Goal: Task Accomplishment & Management: Manage account settings

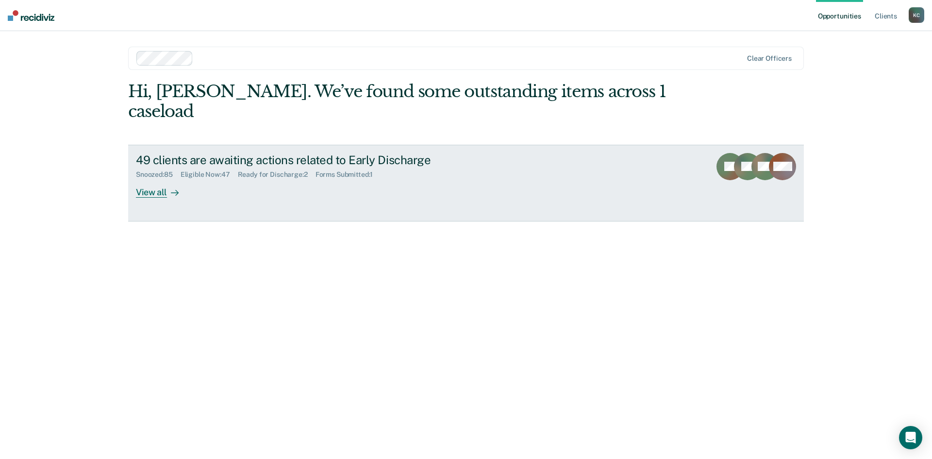
click at [341, 170] on div "Forms Submitted : 1" at bounding box center [348, 174] width 66 height 8
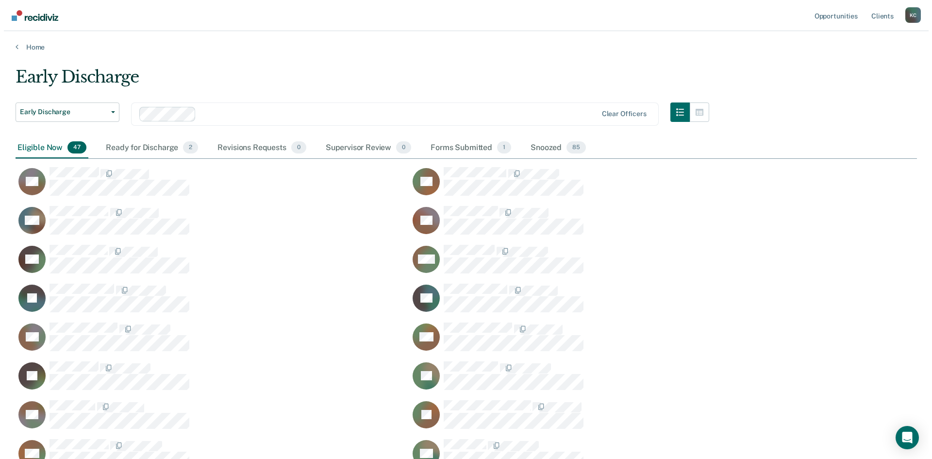
scroll to position [1021, 894]
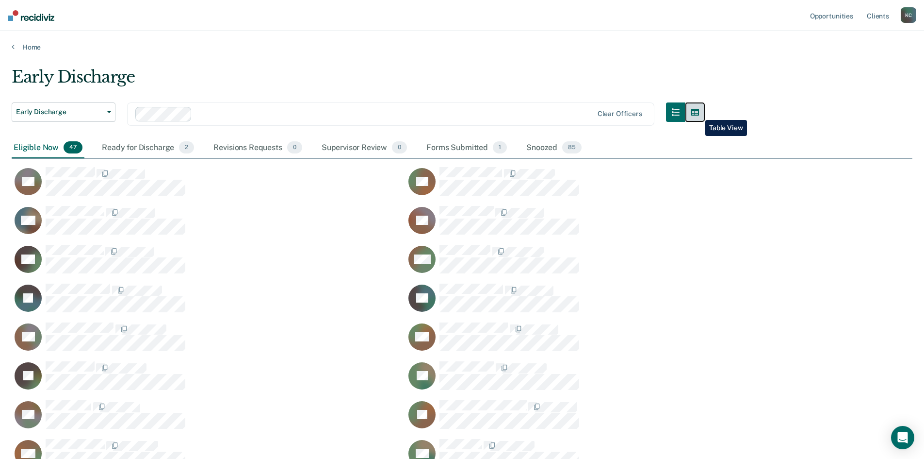
click at [698, 112] on icon "button" at bounding box center [695, 112] width 8 height 8
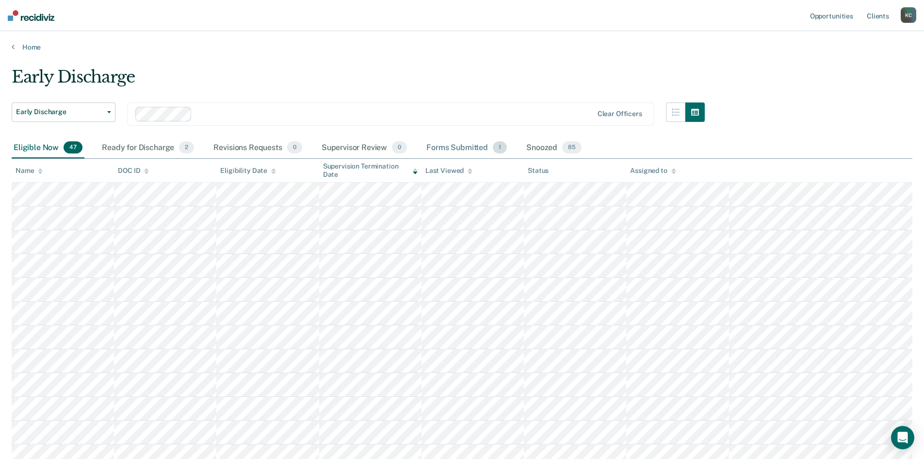
click at [479, 146] on div "Forms Submitted 1" at bounding box center [467, 147] width 84 height 21
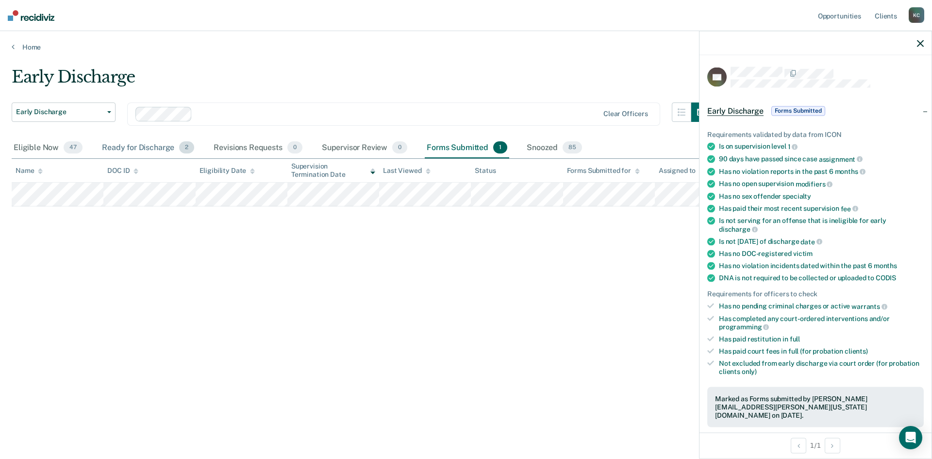
click at [155, 147] on div "Ready for Discharge 2" at bounding box center [148, 147] width 96 height 21
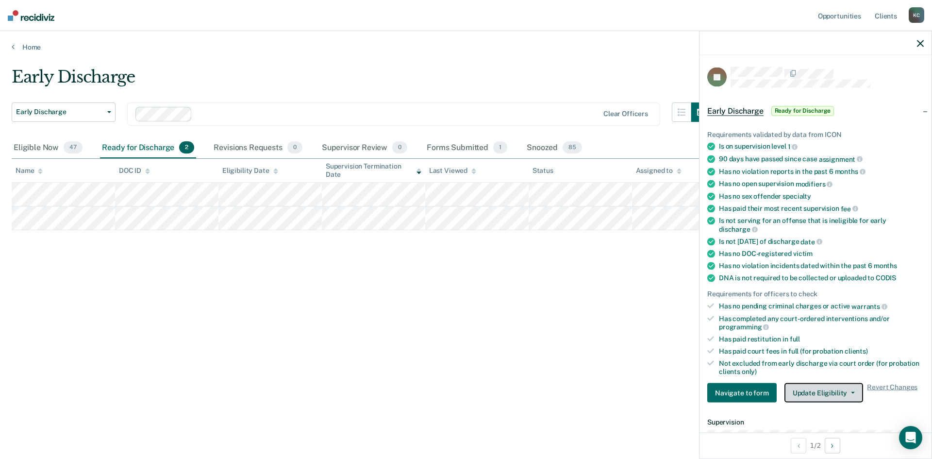
click at [801, 389] on button "Update Eligibility" at bounding box center [823, 392] width 79 height 19
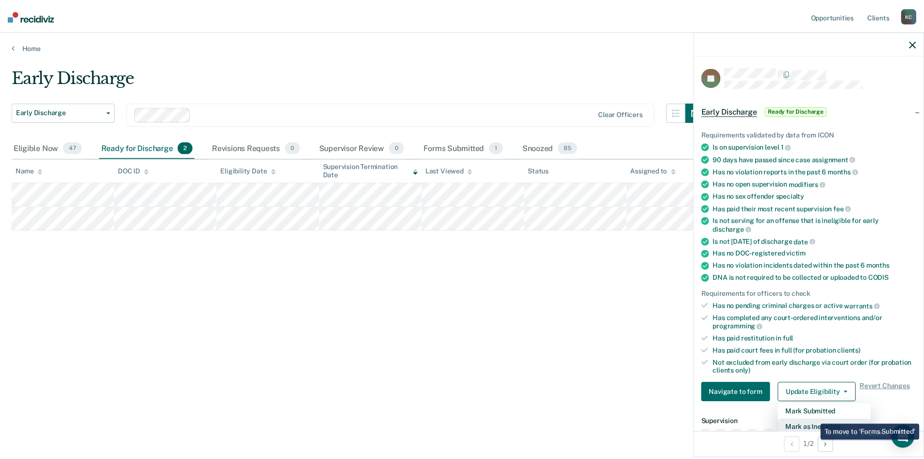
scroll to position [2, 0]
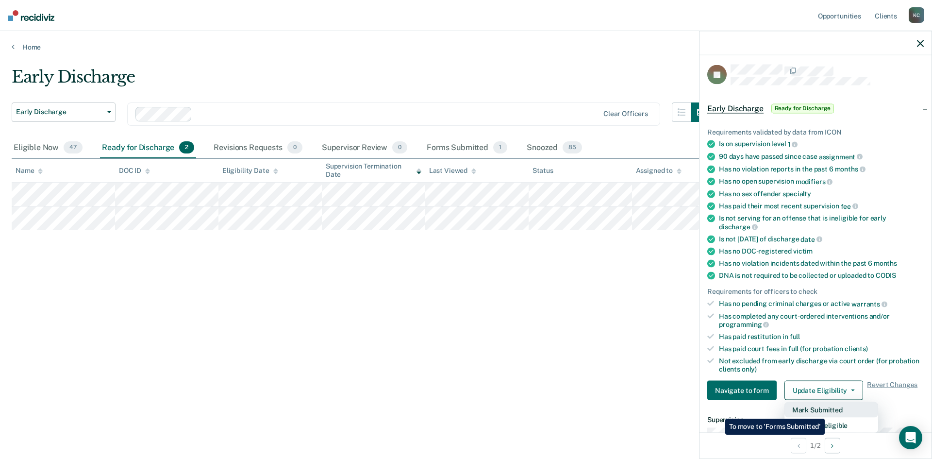
click at [827, 411] on button "Mark Submitted" at bounding box center [831, 410] width 94 height 16
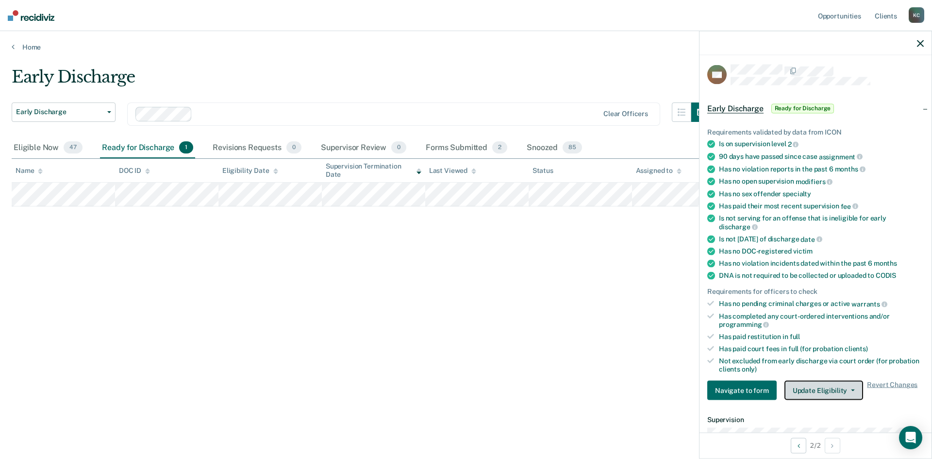
click at [822, 391] on button "Update Eligibility" at bounding box center [823, 389] width 79 height 19
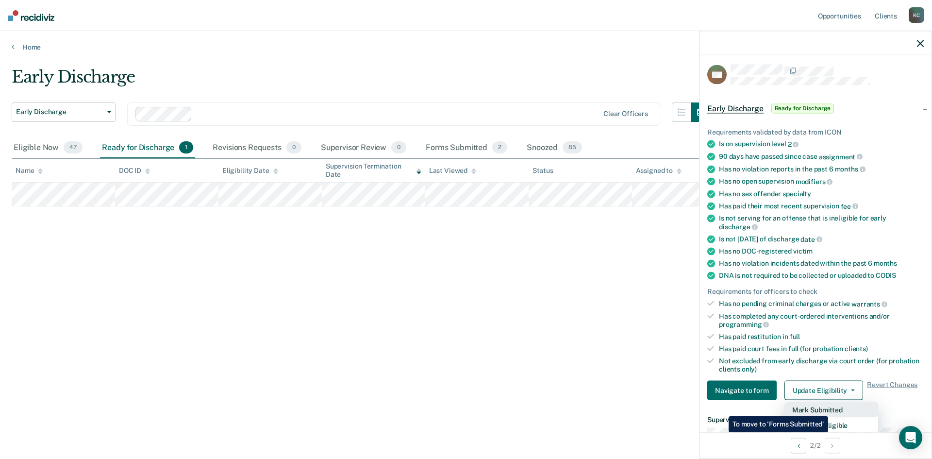
click at [830, 409] on button "Mark Submitted" at bounding box center [831, 410] width 94 height 16
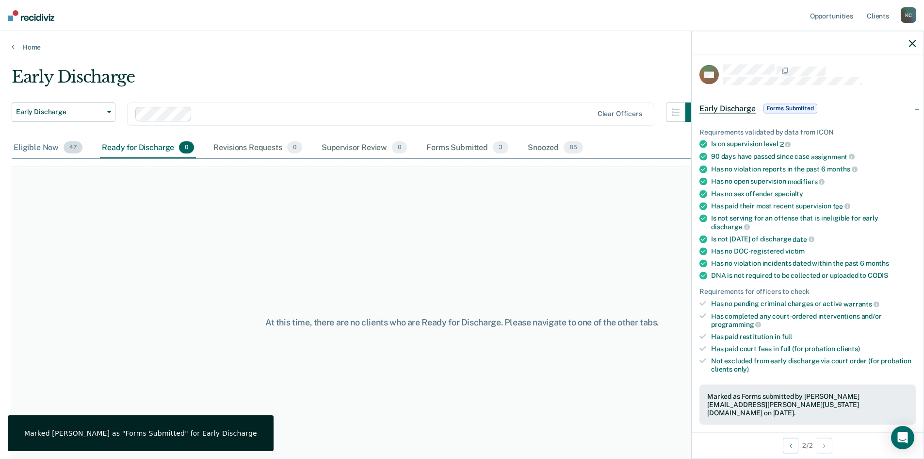
click at [54, 150] on div "Eligible Now 47" at bounding box center [48, 147] width 73 height 21
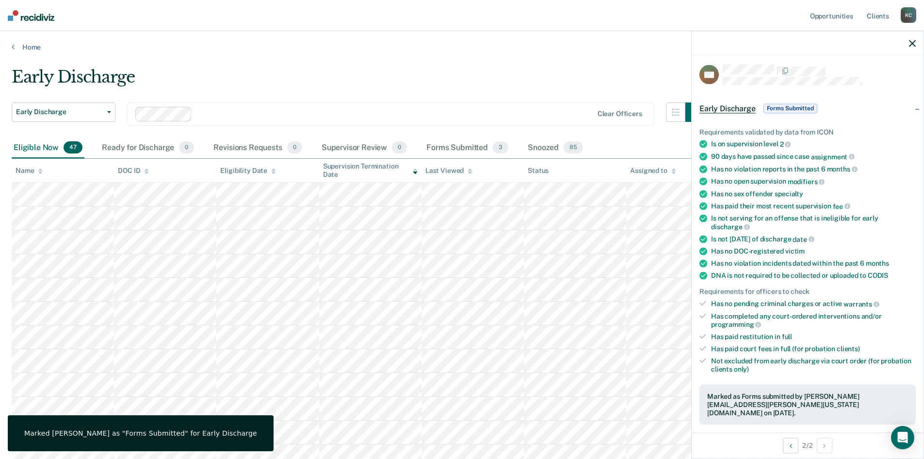
click at [414, 172] on icon at bounding box center [415, 172] width 5 height 2
click at [417, 171] on icon at bounding box center [415, 171] width 5 height 6
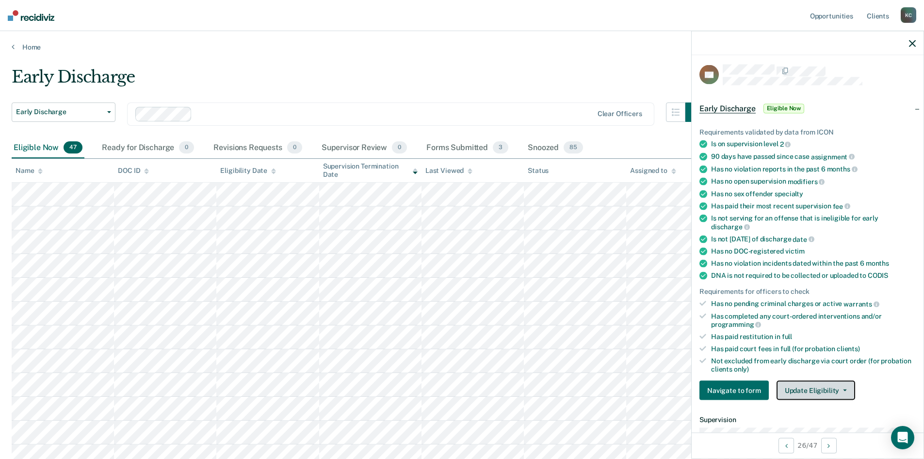
click at [788, 390] on button "Update Eligibility" at bounding box center [816, 389] width 79 height 19
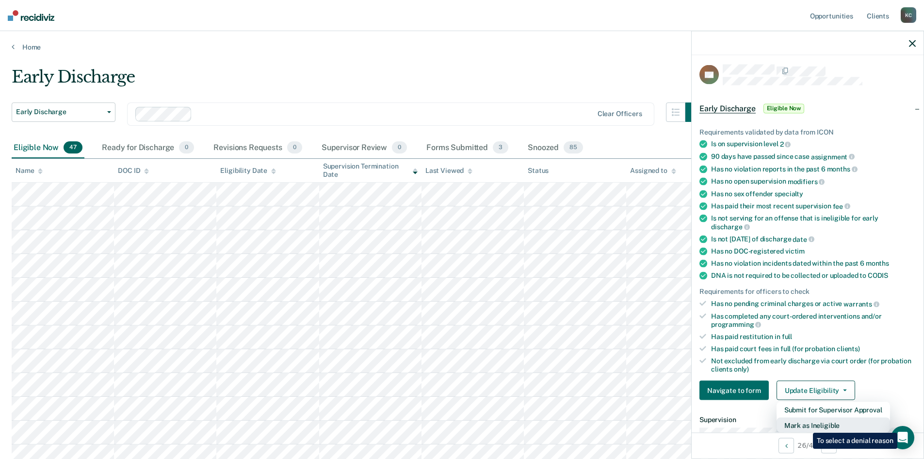
click at [806, 425] on button "Mark as Ineligible" at bounding box center [834, 425] width 114 height 16
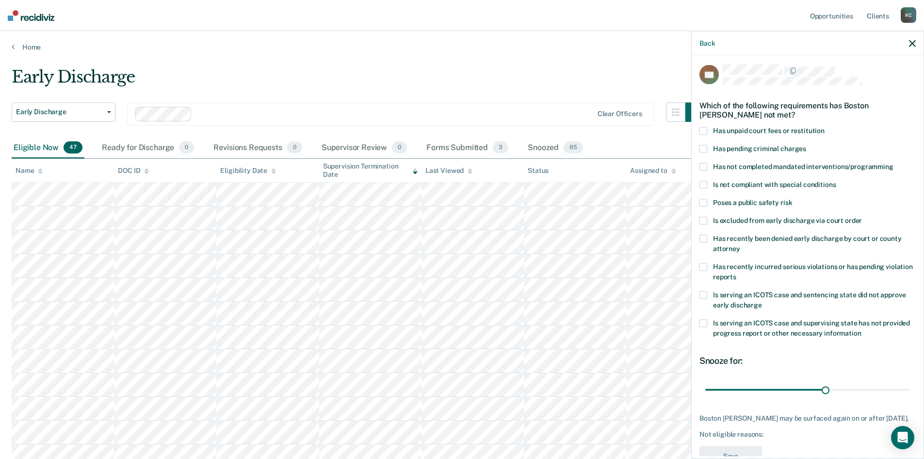
click at [705, 164] on span at bounding box center [704, 167] width 8 height 8
click at [894, 163] on input "Has not completed mandated interventions/programming" at bounding box center [894, 163] width 0 height 0
click at [705, 164] on span at bounding box center [704, 167] width 8 height 8
click at [894, 163] on input "Has not completed mandated interventions/programming" at bounding box center [894, 163] width 0 height 0
click at [705, 133] on span at bounding box center [704, 131] width 8 height 8
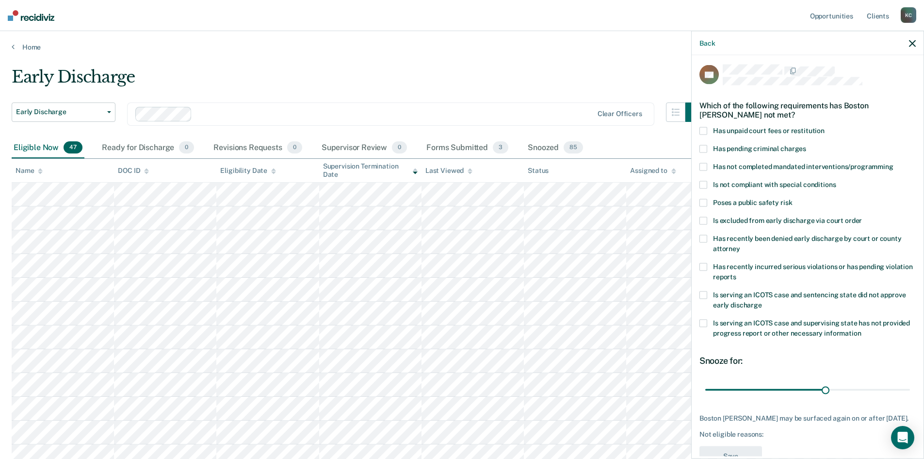
click at [825, 127] on input "Has unpaid court fees or restitution" at bounding box center [825, 127] width 0 height 0
drag, startPoint x: 822, startPoint y: 392, endPoint x: 722, endPoint y: 407, distance: 101.2
type input "4"
click at [722, 398] on input "range" at bounding box center [807, 389] width 205 height 17
click at [734, 454] on button "Save" at bounding box center [731, 455] width 63 height 20
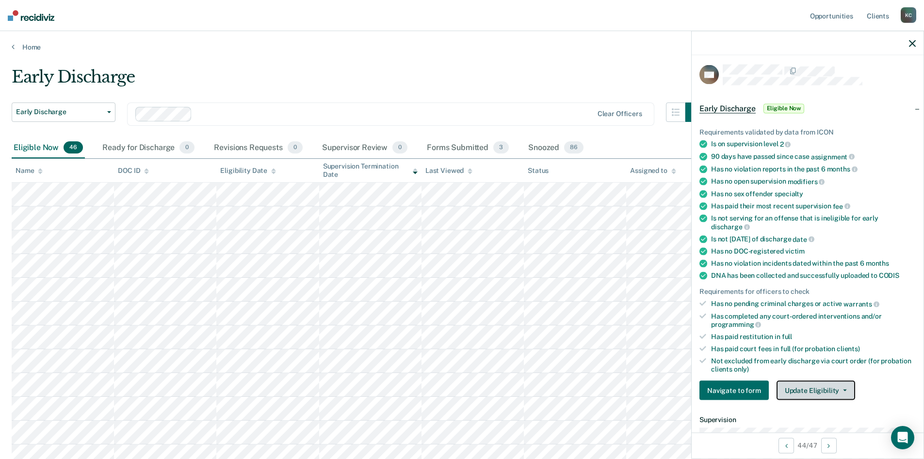
click at [813, 386] on button "Update Eligibility" at bounding box center [816, 389] width 79 height 19
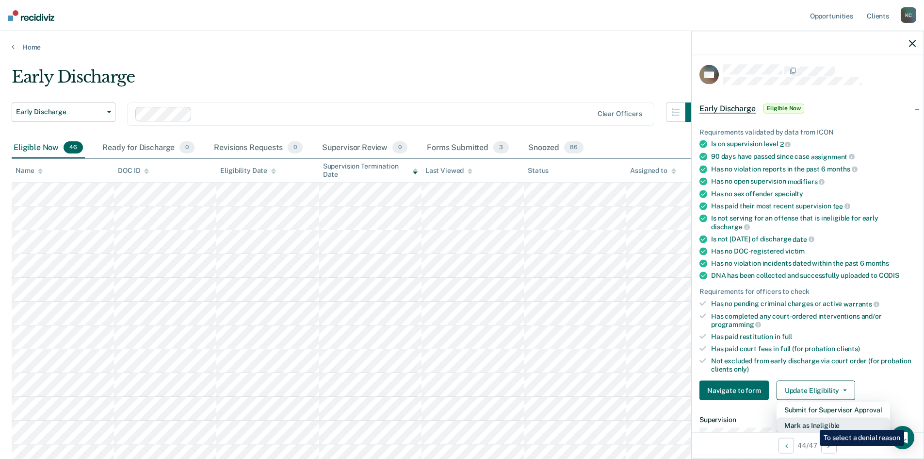
click at [813, 422] on button "Mark as Ineligible" at bounding box center [834, 425] width 114 height 16
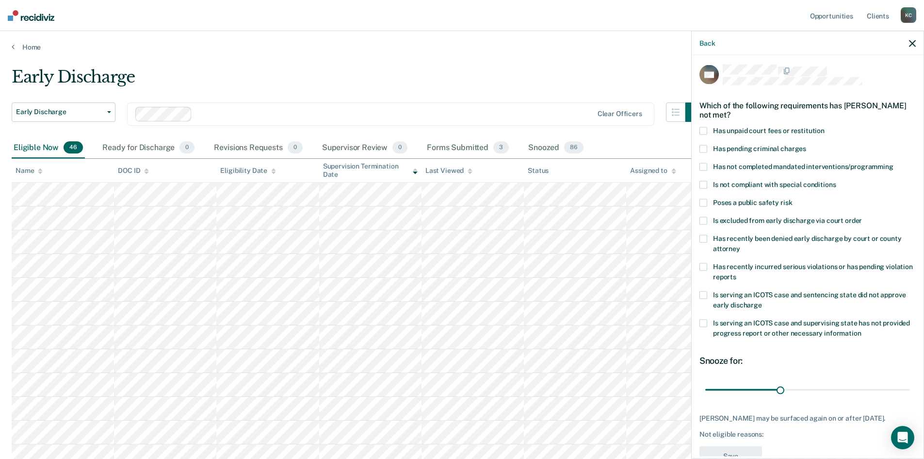
click at [703, 164] on span at bounding box center [704, 167] width 8 height 8
click at [894, 163] on input "Has not completed mandated interventions/programming" at bounding box center [894, 163] width 0 height 0
click at [705, 149] on span at bounding box center [704, 149] width 8 height 8
click at [806, 145] on input "Has pending criminal charges" at bounding box center [806, 145] width 0 height 0
drag, startPoint x: 780, startPoint y: 391, endPoint x: 698, endPoint y: 401, distance: 83.1
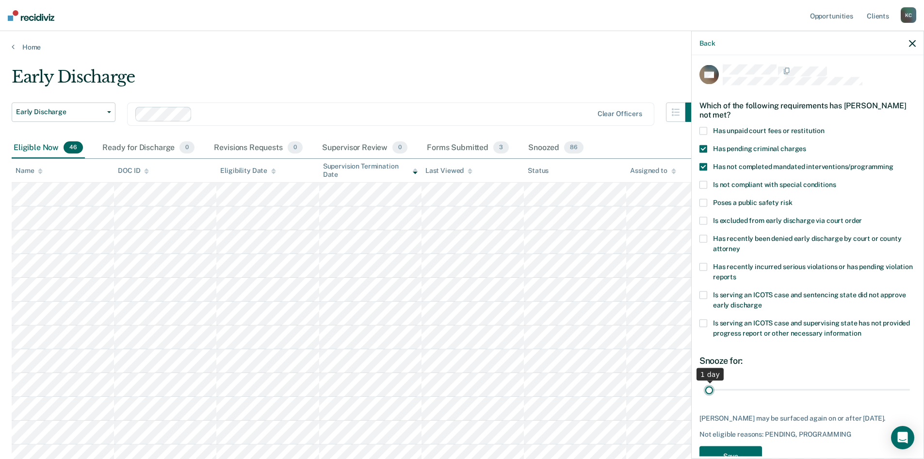
type input "1"
click at [705, 398] on input "range" at bounding box center [807, 389] width 205 height 17
click at [728, 454] on button "Save" at bounding box center [731, 455] width 63 height 20
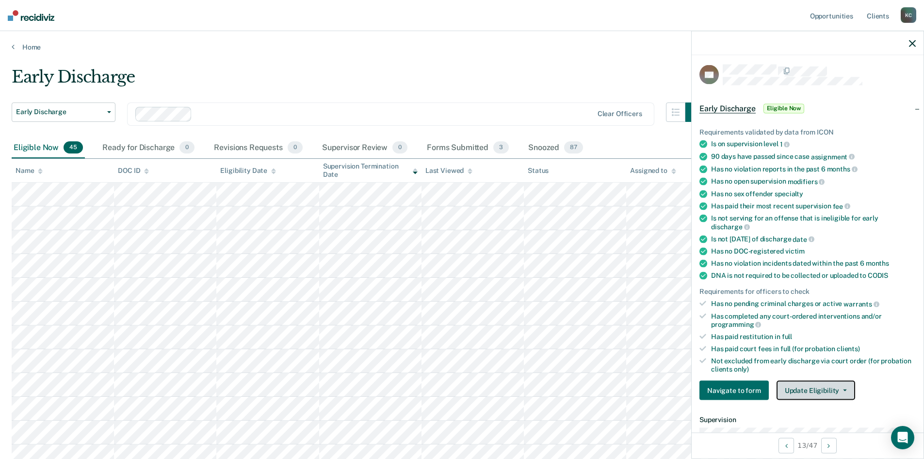
click at [824, 388] on button "Update Eligibility" at bounding box center [816, 389] width 79 height 19
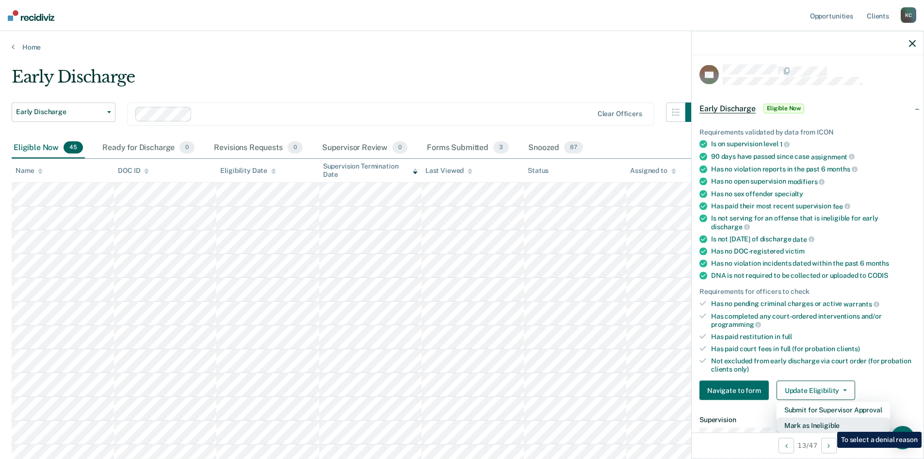
click at [830, 424] on button "Mark as Ineligible" at bounding box center [834, 425] width 114 height 16
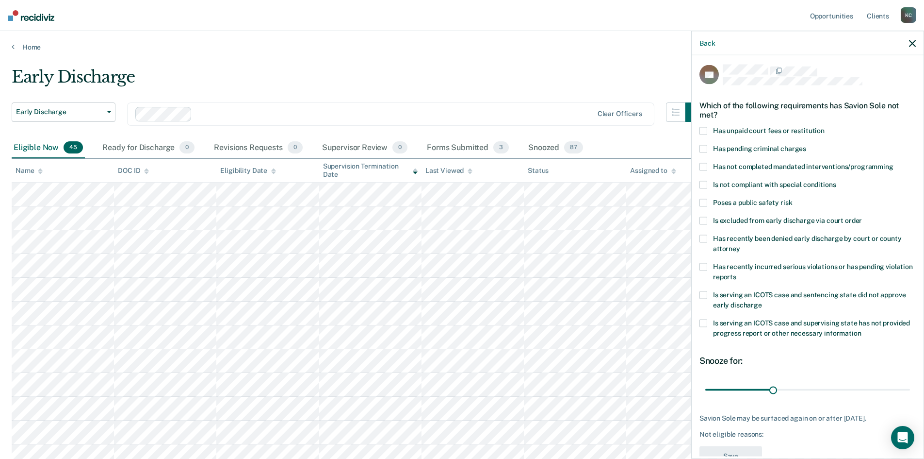
click at [704, 133] on span at bounding box center [704, 131] width 8 height 8
click at [825, 127] on input "Has unpaid court fees or restitution" at bounding box center [825, 127] width 0 height 0
drag, startPoint x: 770, startPoint y: 390, endPoint x: 839, endPoint y: 387, distance: 69.4
type input "63"
click at [839, 387] on input "range" at bounding box center [807, 389] width 205 height 17
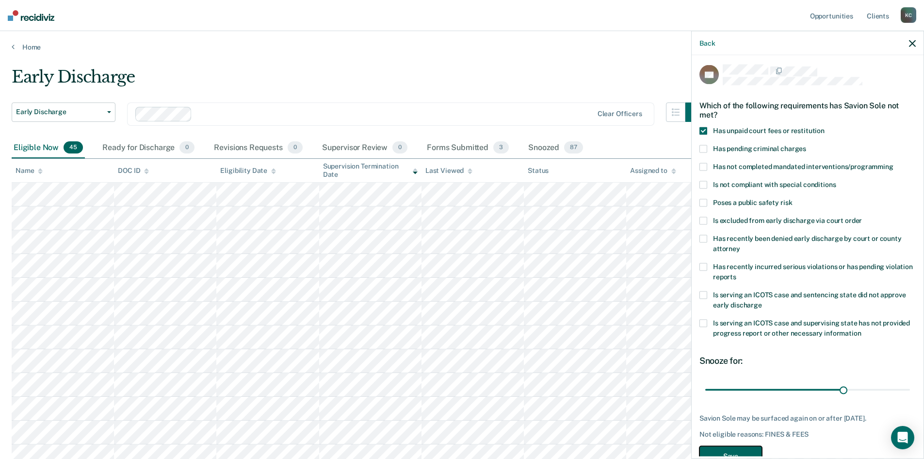
click at [744, 450] on button "Save" at bounding box center [731, 455] width 63 height 20
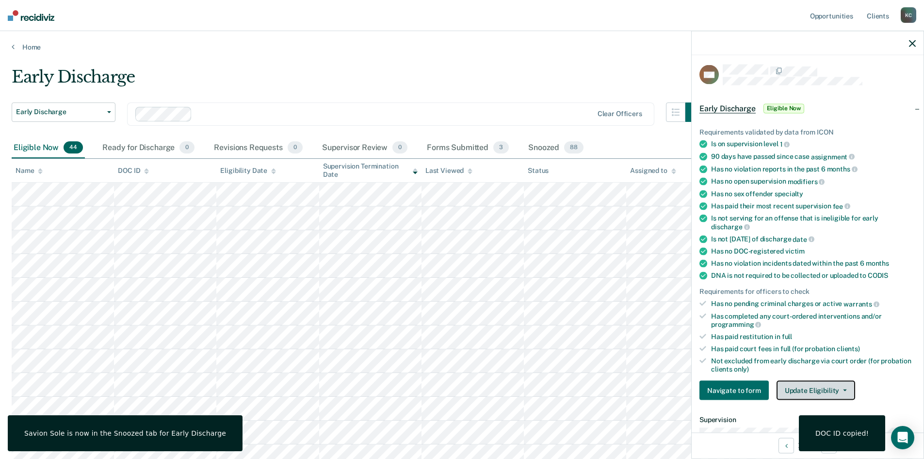
click at [844, 396] on button "Update Eligibility" at bounding box center [816, 389] width 79 height 19
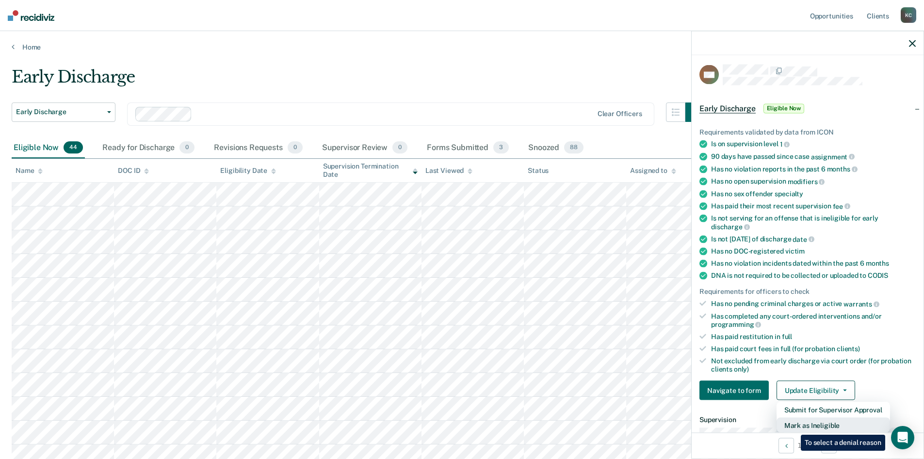
click at [794, 427] on button "Mark as Ineligible" at bounding box center [834, 425] width 114 height 16
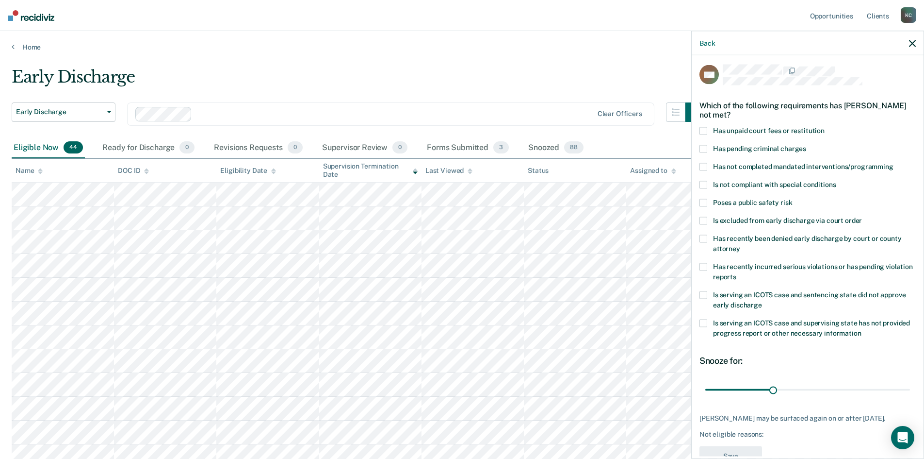
click at [705, 166] on span at bounding box center [704, 167] width 8 height 8
click at [894, 163] on input "Has not completed mandated interventions/programming" at bounding box center [894, 163] width 0 height 0
drag, startPoint x: 772, startPoint y: 391, endPoint x: 855, endPoint y: 386, distance: 83.1
type input "70"
click at [855, 386] on input "range" at bounding box center [807, 389] width 205 height 17
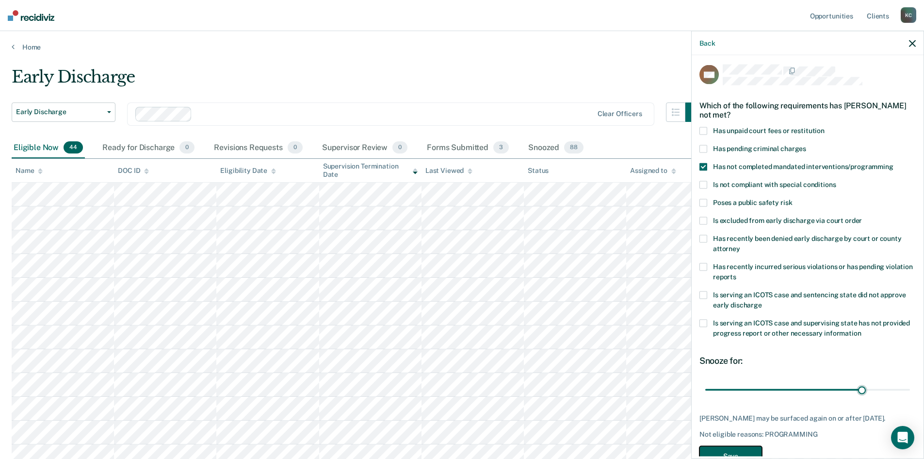
click at [733, 454] on button "Save" at bounding box center [731, 455] width 63 height 20
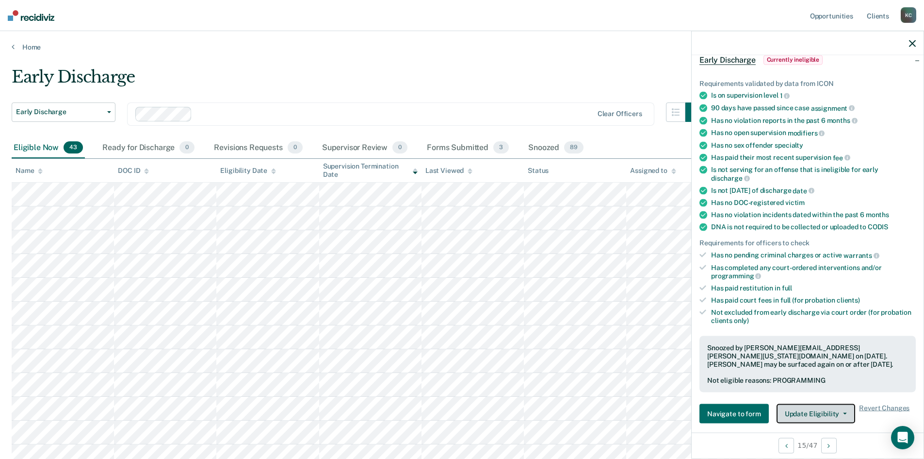
click at [836, 410] on button "Update Eligibility" at bounding box center [816, 413] width 79 height 19
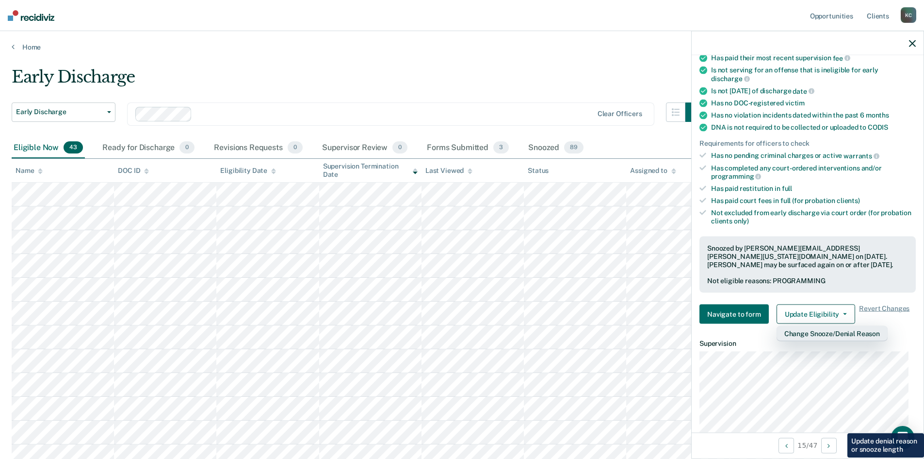
scroll to position [156, 0]
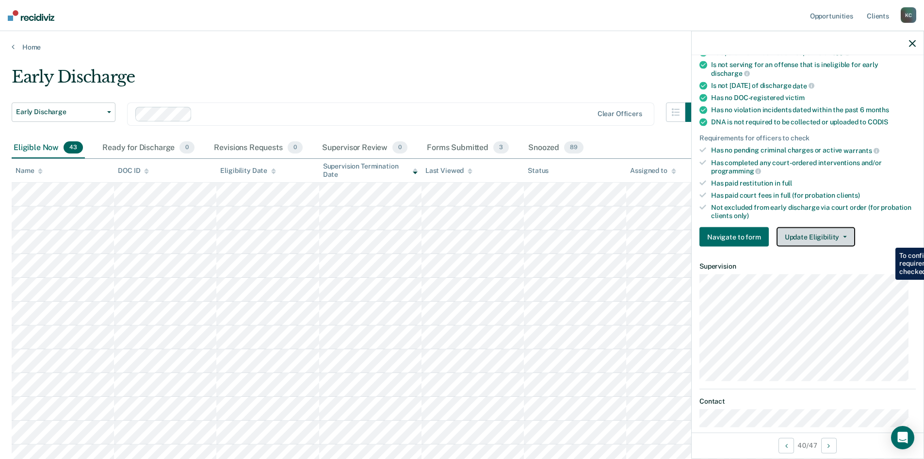
click at [822, 241] on button "Update Eligibility" at bounding box center [816, 236] width 79 height 19
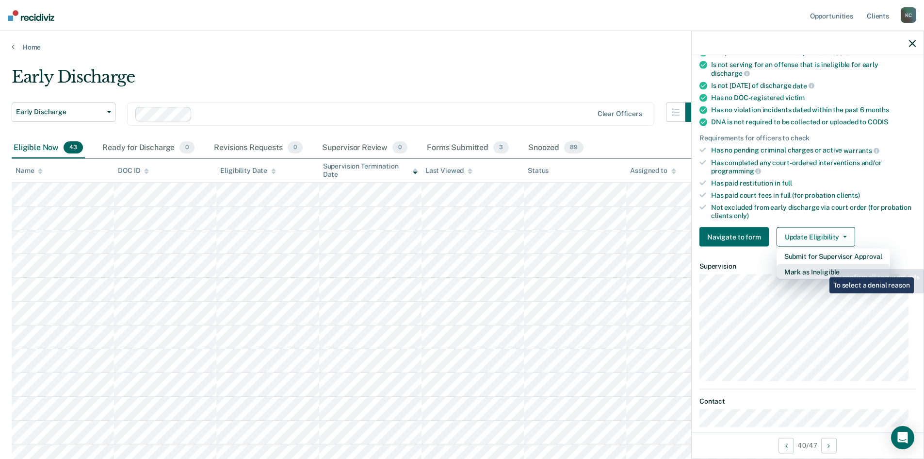
click at [822, 270] on button "Mark as Ineligible" at bounding box center [834, 272] width 114 height 16
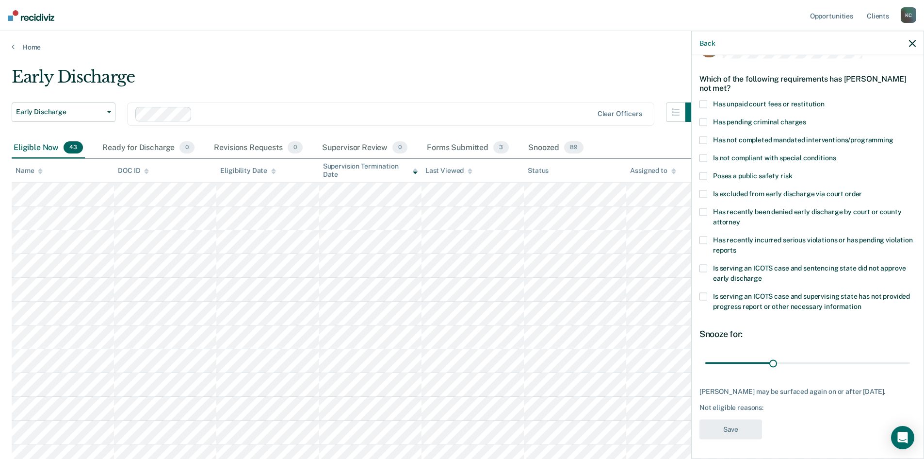
scroll to position [36, 0]
click at [703, 100] on span at bounding box center [704, 104] width 8 height 8
click at [825, 100] on input "Has unpaid court fees or restitution" at bounding box center [825, 100] width 0 height 0
drag, startPoint x: 742, startPoint y: 356, endPoint x: 781, endPoint y: 354, distance: 39.3
type input "65"
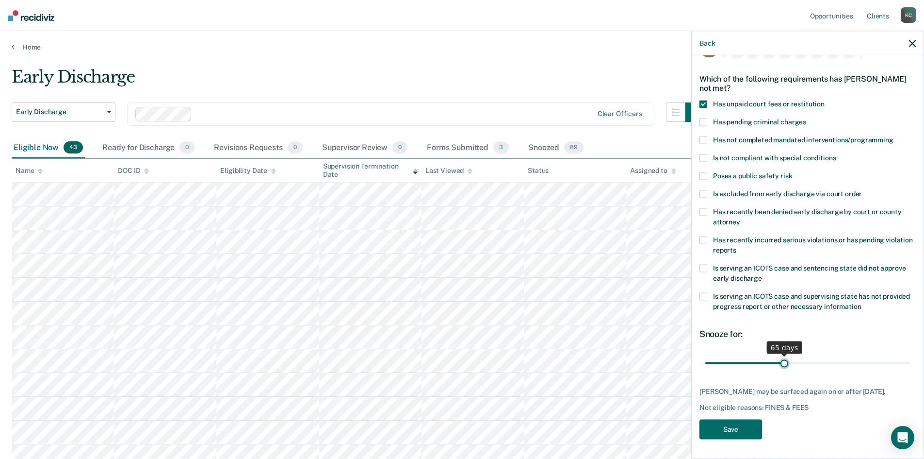
click at [781, 354] on input "range" at bounding box center [807, 362] width 205 height 17
click at [732, 426] on button "Save" at bounding box center [731, 429] width 63 height 20
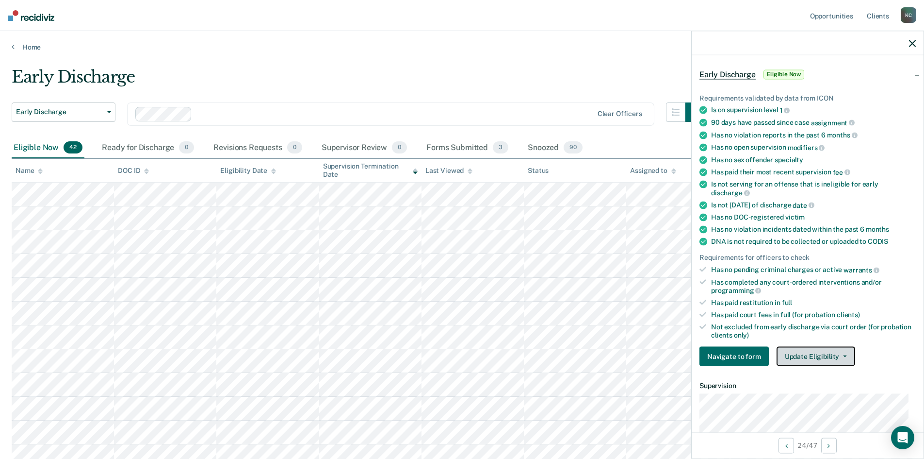
click at [819, 354] on button "Update Eligibility" at bounding box center [816, 355] width 79 height 19
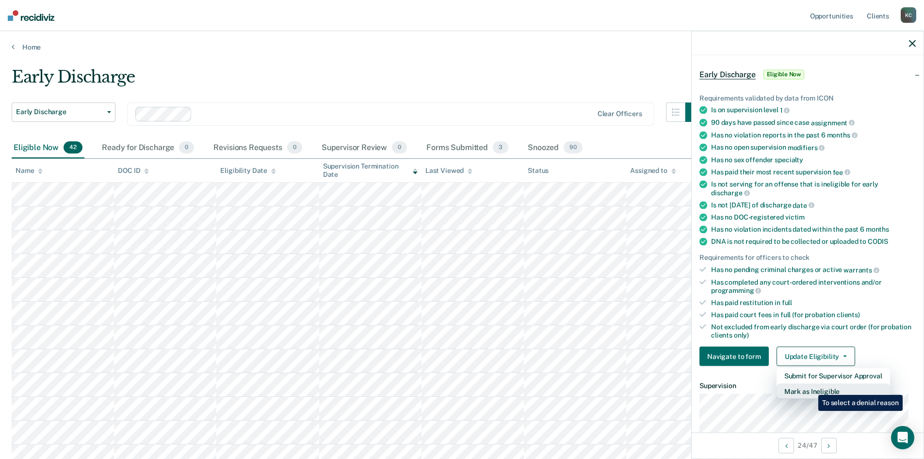
click at [811, 387] on button "Mark as Ineligible" at bounding box center [834, 391] width 114 height 16
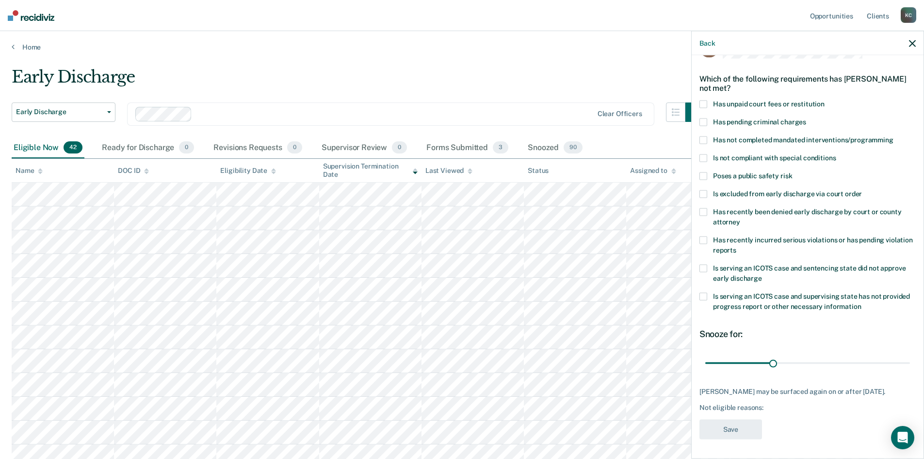
click at [704, 236] on span at bounding box center [704, 240] width 8 height 8
click at [737, 246] on input "Has recently incurred serious violations or has pending violation reports" at bounding box center [737, 246] width 0 height 0
type input "30"
drag, startPoint x: 771, startPoint y: 354, endPoint x: 771, endPoint y: 364, distance: 10.2
click at [771, 364] on input "range" at bounding box center [807, 362] width 205 height 17
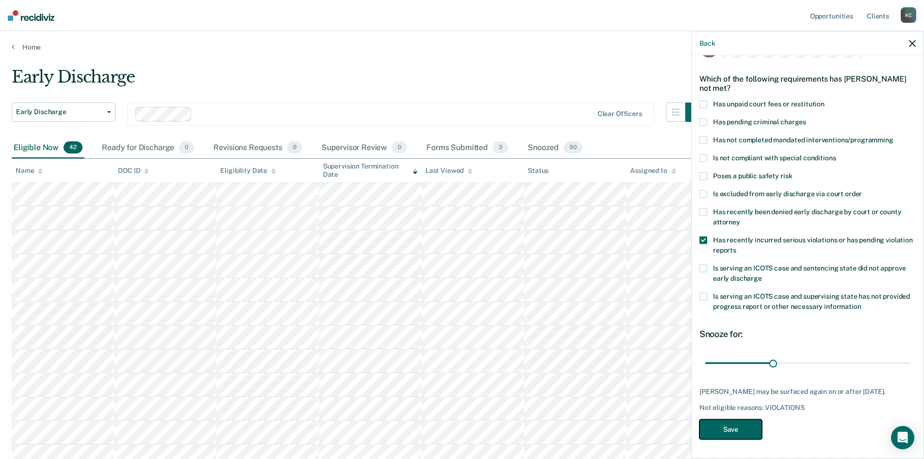
click at [741, 428] on button "Save" at bounding box center [731, 429] width 63 height 20
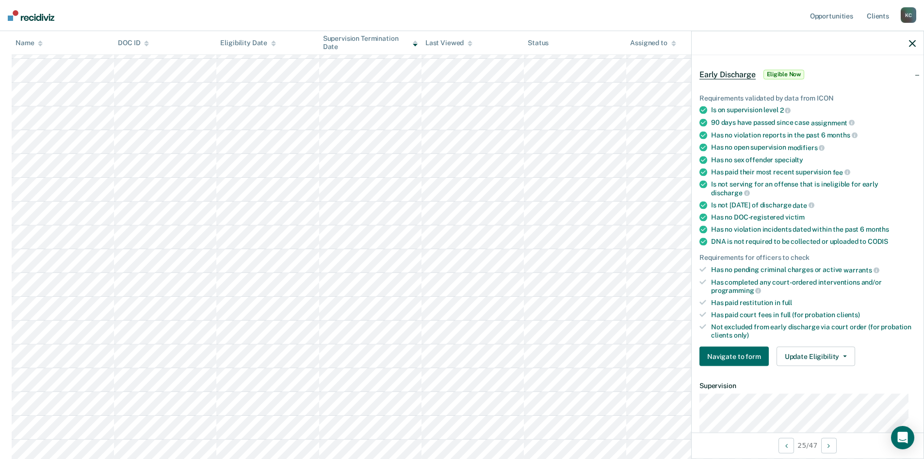
scroll to position [291, 0]
click at [798, 357] on button "Update Eligibility" at bounding box center [816, 355] width 79 height 19
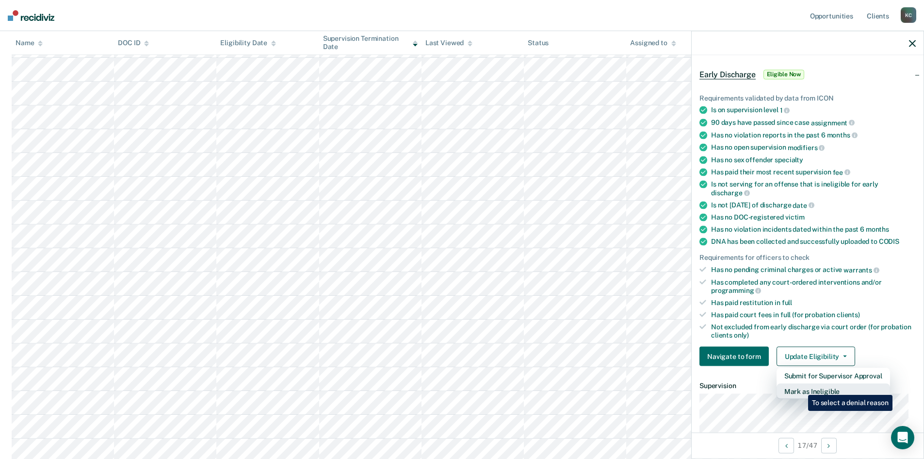
click at [801, 387] on button "Mark as Ineligible" at bounding box center [834, 391] width 114 height 16
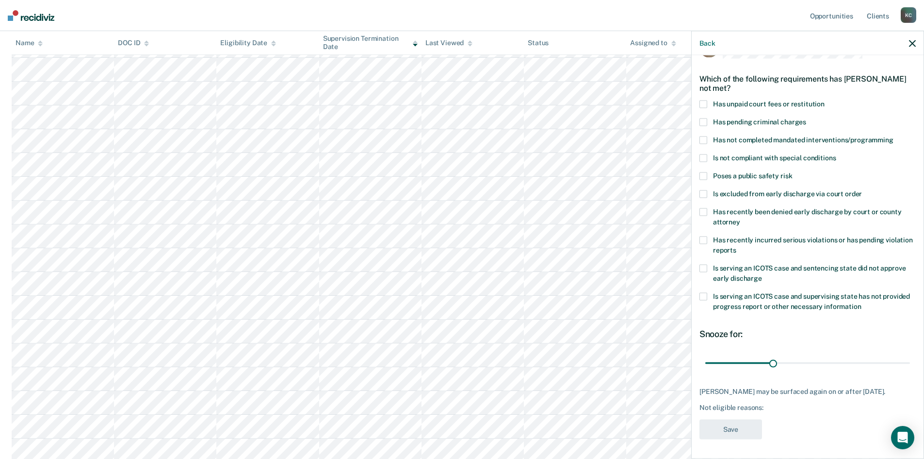
click at [705, 100] on span at bounding box center [704, 104] width 8 height 8
click at [825, 100] on input "Has unpaid court fees or restitution" at bounding box center [825, 100] width 0 height 0
drag, startPoint x: 729, startPoint y: 352, endPoint x: 821, endPoint y: 344, distance: 92.1
type input "147"
click at [821, 354] on input "range" at bounding box center [807, 362] width 205 height 17
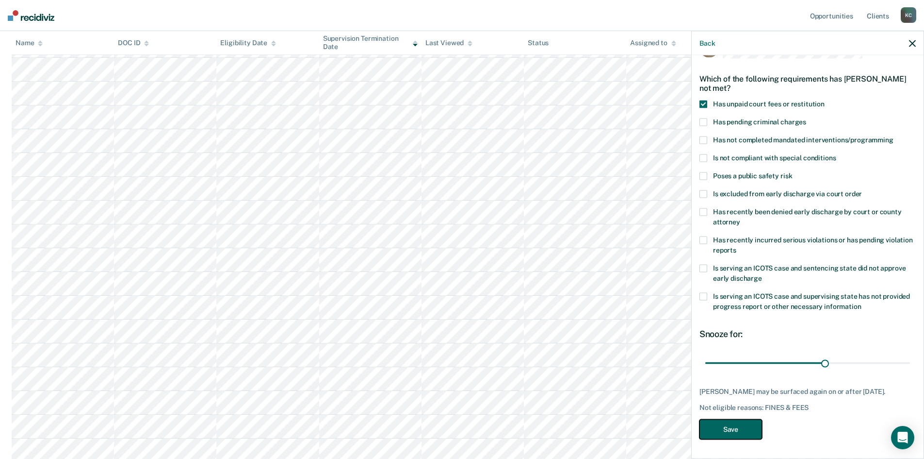
click at [729, 424] on button "Save" at bounding box center [731, 429] width 63 height 20
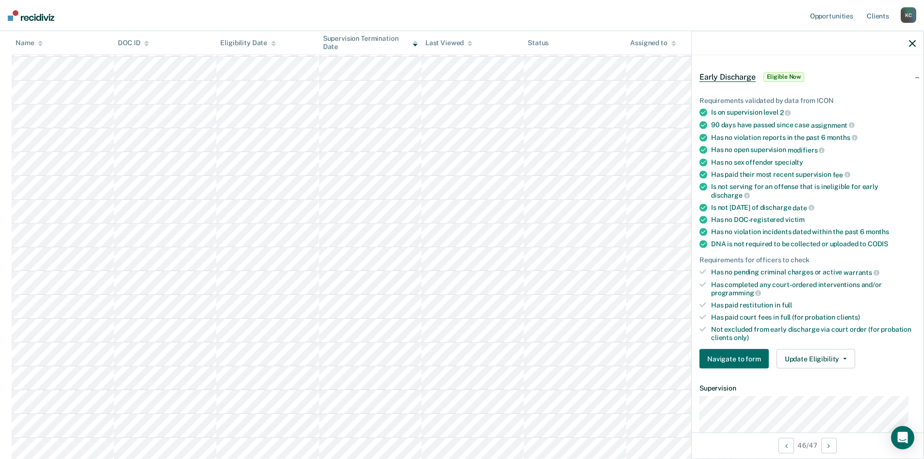
scroll to position [49, 0]
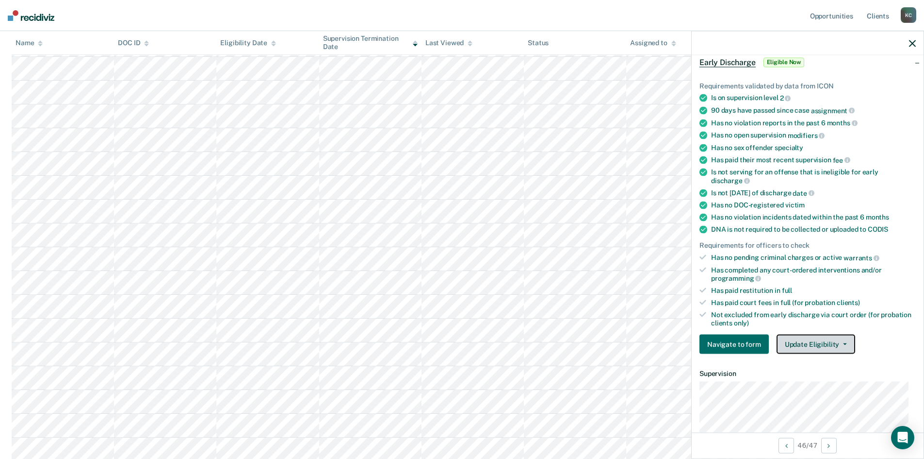
click at [814, 349] on button "Update Eligibility" at bounding box center [816, 343] width 79 height 19
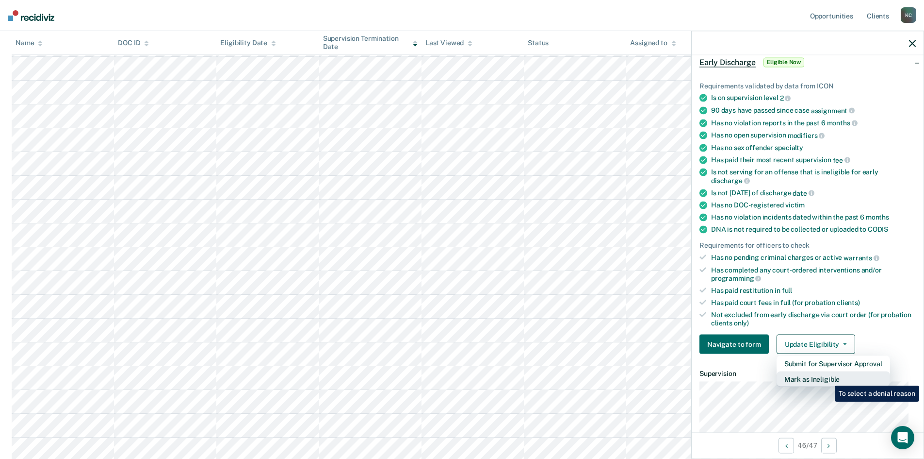
click at [828, 378] on button "Mark as Ineligible" at bounding box center [834, 379] width 114 height 16
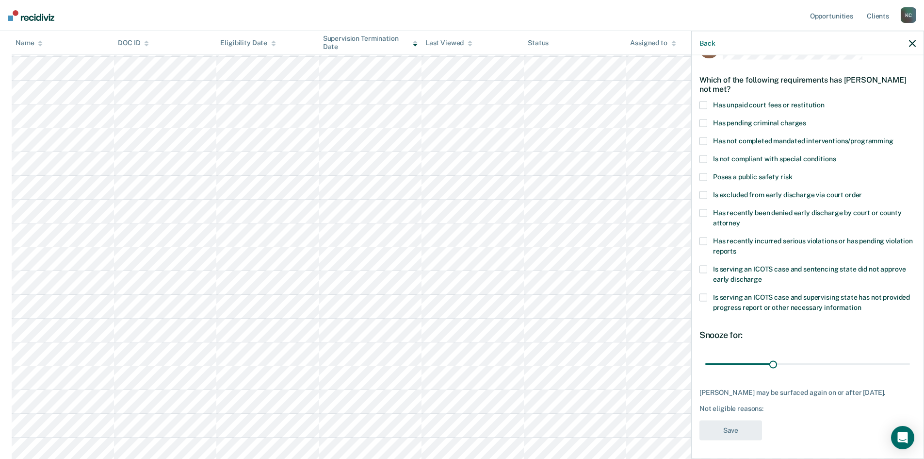
click at [702, 137] on span at bounding box center [704, 141] width 8 height 8
click at [894, 137] on input "Has not completed mandated interventions/programming" at bounding box center [894, 137] width 0 height 0
drag, startPoint x: 771, startPoint y: 363, endPoint x: 797, endPoint y: 362, distance: 25.2
type input "42"
click at [797, 362] on input "range" at bounding box center [807, 363] width 205 height 17
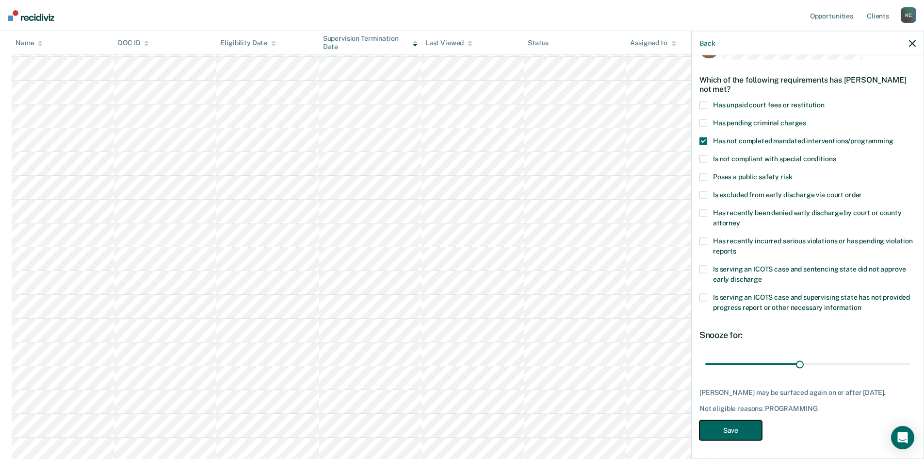
click at [749, 429] on button "Save" at bounding box center [731, 430] width 63 height 20
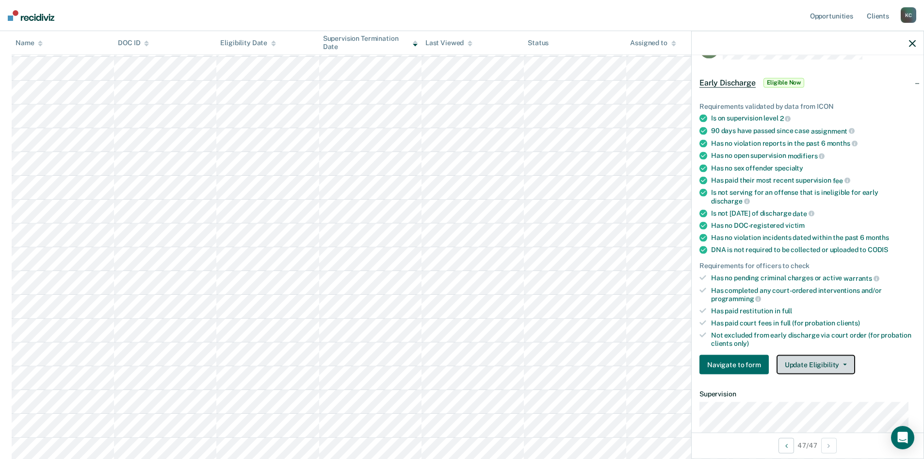
click at [833, 364] on button "Update Eligibility" at bounding box center [816, 364] width 79 height 19
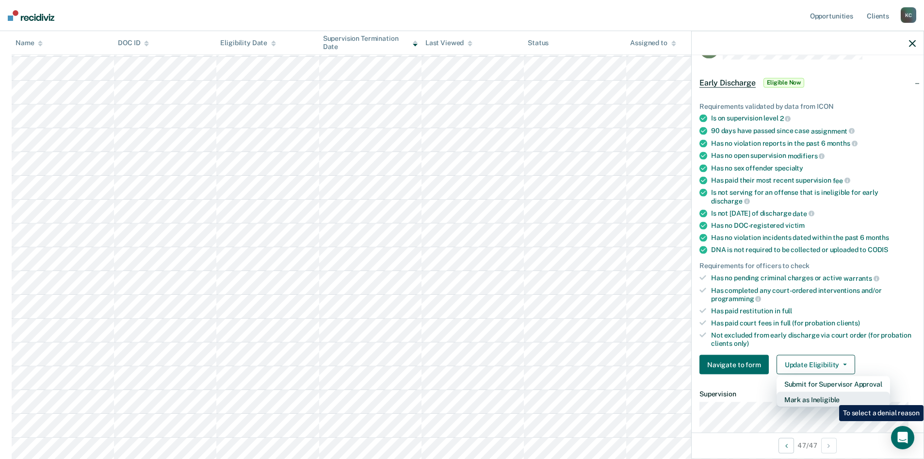
click at [832, 397] on button "Mark as Ineligible" at bounding box center [834, 400] width 114 height 16
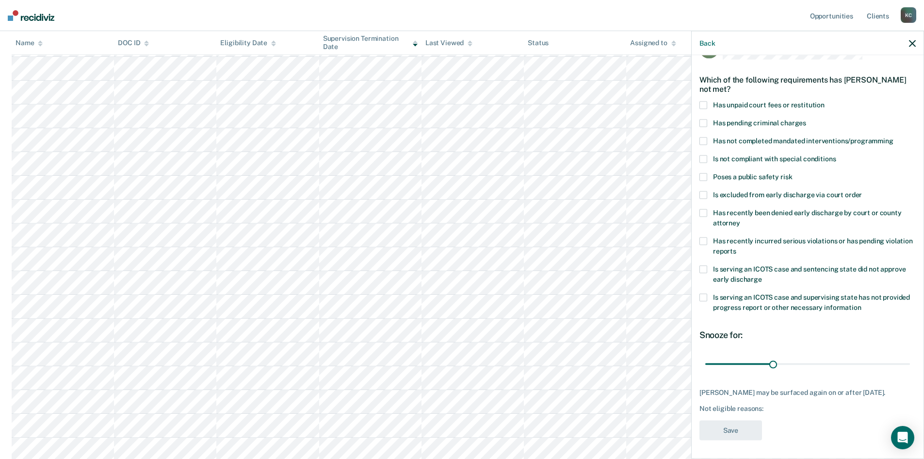
click at [705, 142] on span at bounding box center [704, 141] width 8 height 8
click at [894, 137] on input "Has not completed mandated interventions/programming" at bounding box center [894, 137] width 0 height 0
drag, startPoint x: 770, startPoint y: 364, endPoint x: 786, endPoint y: 362, distance: 16.1
type input "37"
click at [786, 362] on input "range" at bounding box center [807, 363] width 205 height 17
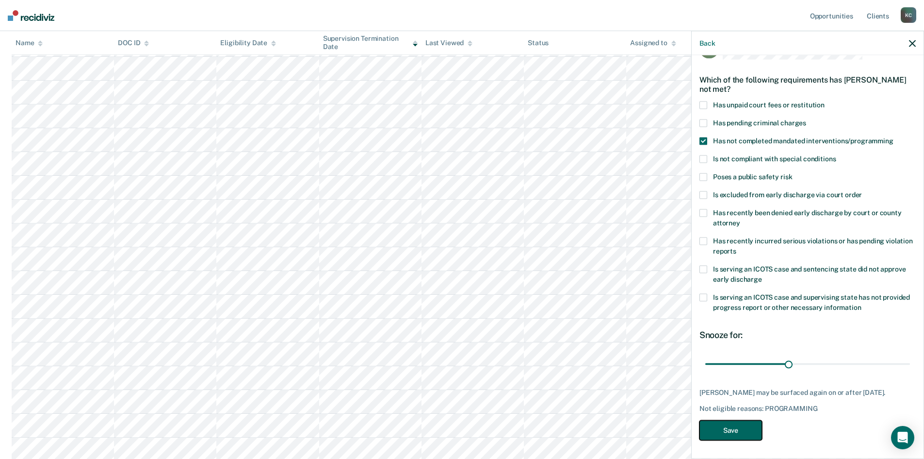
click at [746, 432] on button "Save" at bounding box center [731, 430] width 63 height 20
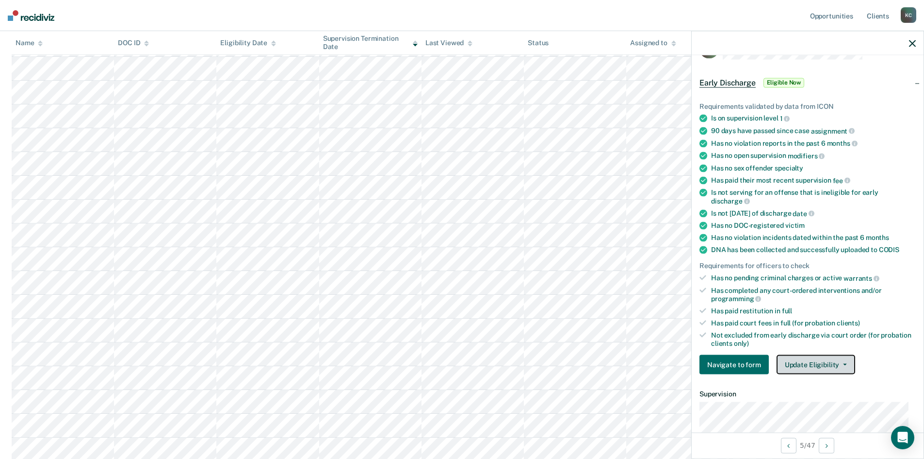
click at [814, 358] on button "Update Eligibility" at bounding box center [816, 364] width 79 height 19
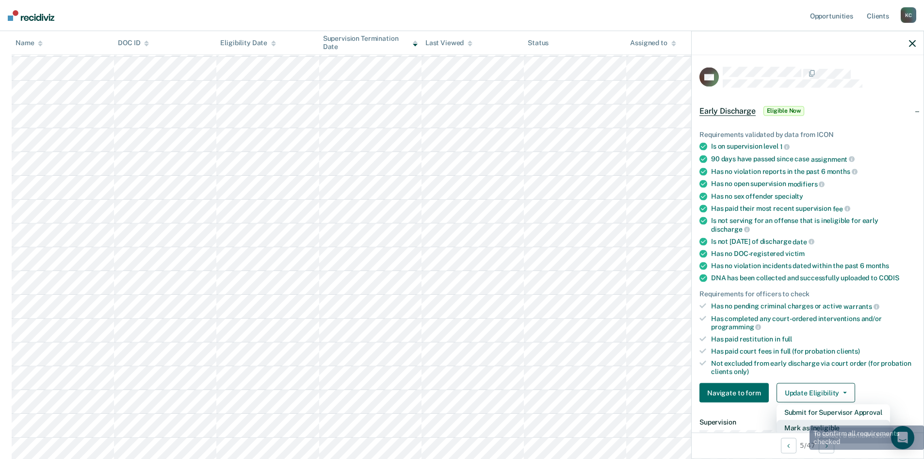
scroll to position [2, 0]
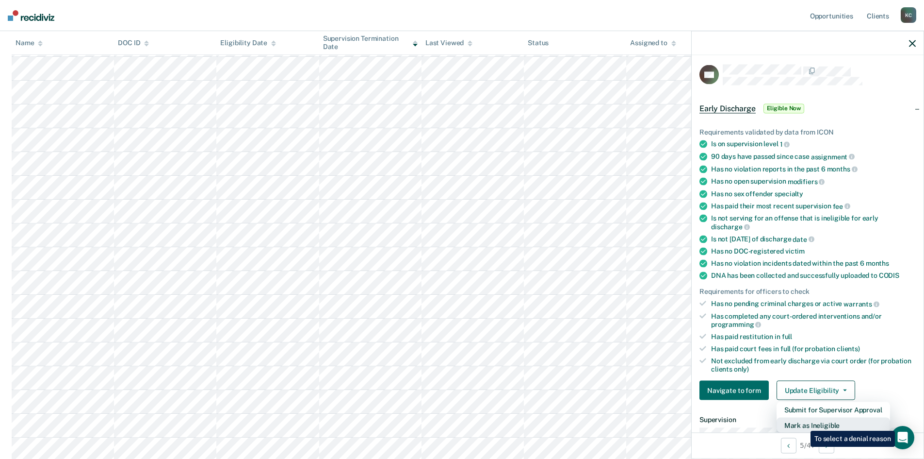
click at [804, 423] on button "Mark as Ineligible" at bounding box center [834, 425] width 114 height 16
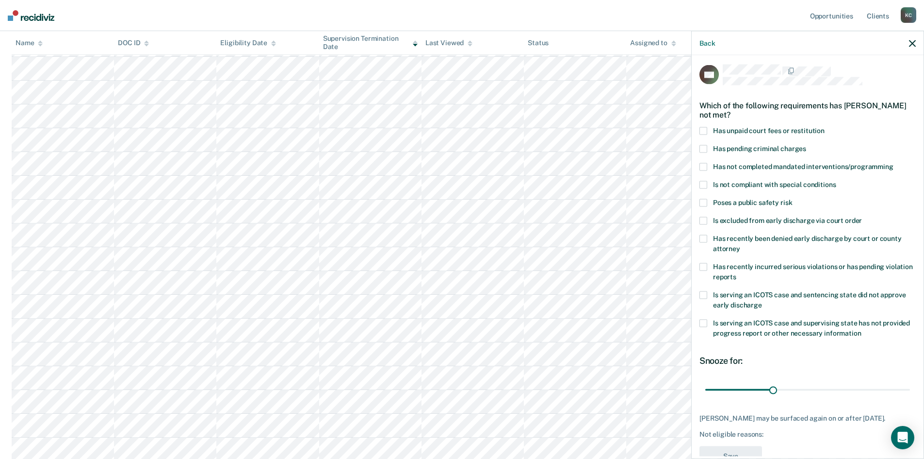
click at [705, 130] on span at bounding box center [704, 131] width 8 height 8
click at [825, 127] on input "Has unpaid court fees or restitution" at bounding box center [825, 127] width 0 height 0
drag, startPoint x: 723, startPoint y: 388, endPoint x: 736, endPoint y: 394, distance: 13.9
type input "50"
click at [736, 394] on input "range" at bounding box center [807, 389] width 205 height 17
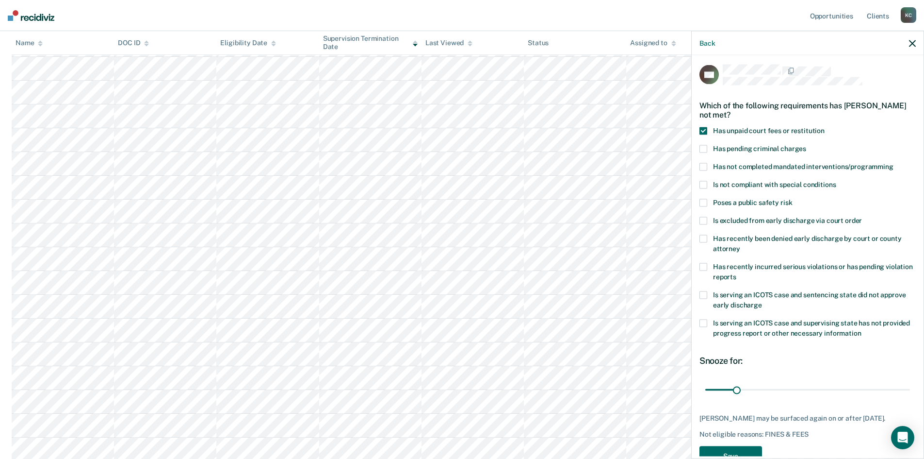
click at [707, 268] on span at bounding box center [704, 266] width 8 height 8
click at [737, 273] on input "Has recently incurred serious violations or has pending violation reports" at bounding box center [737, 273] width 0 height 0
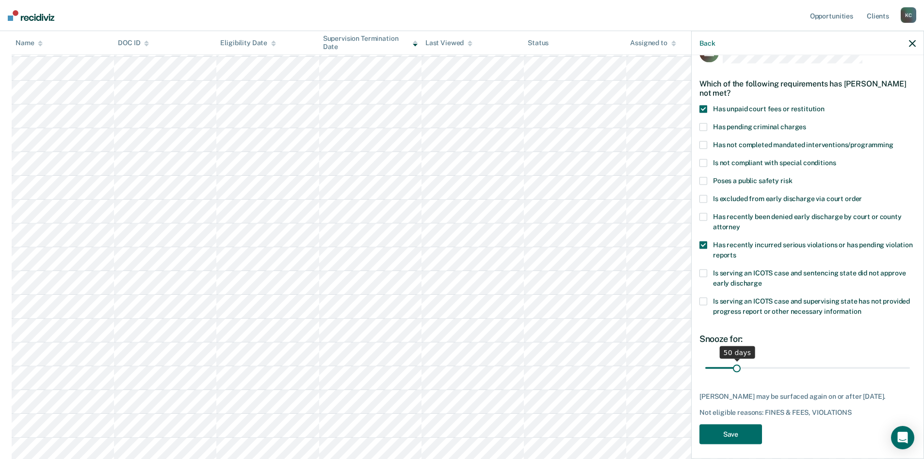
scroll to position [36, 0]
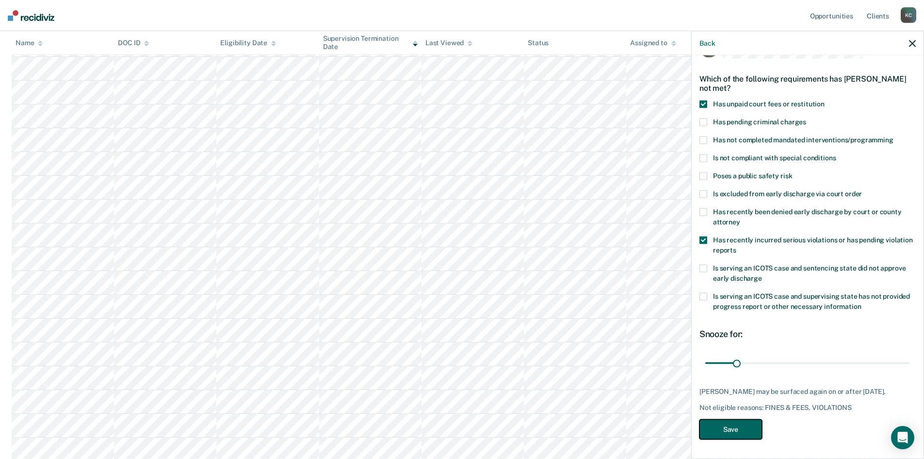
click at [727, 423] on button "Save" at bounding box center [731, 429] width 63 height 20
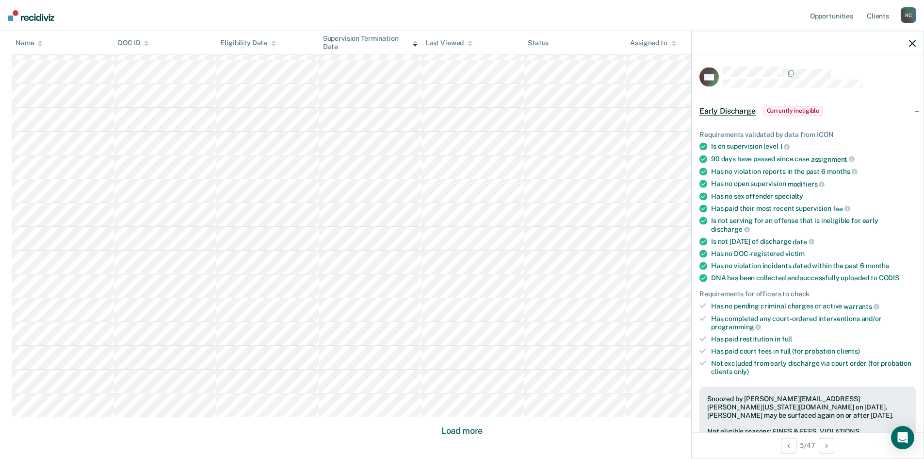
scroll to position [485, 0]
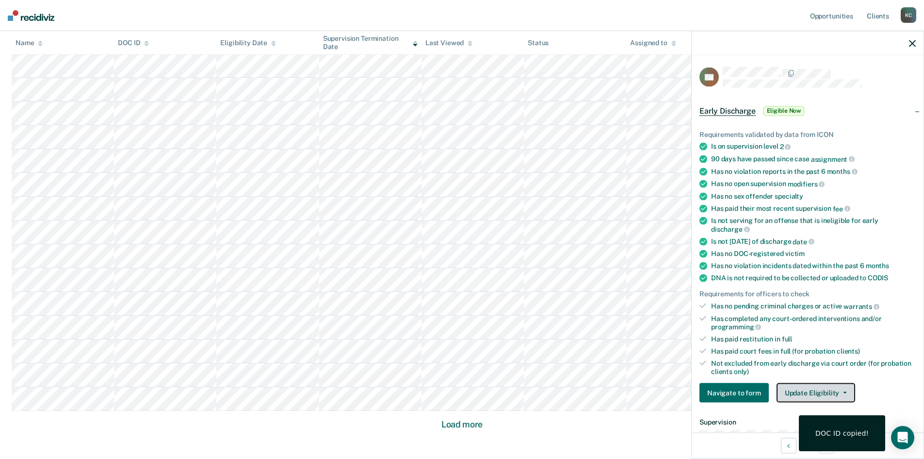
click at [832, 388] on button "Update Eligibility" at bounding box center [816, 392] width 79 height 19
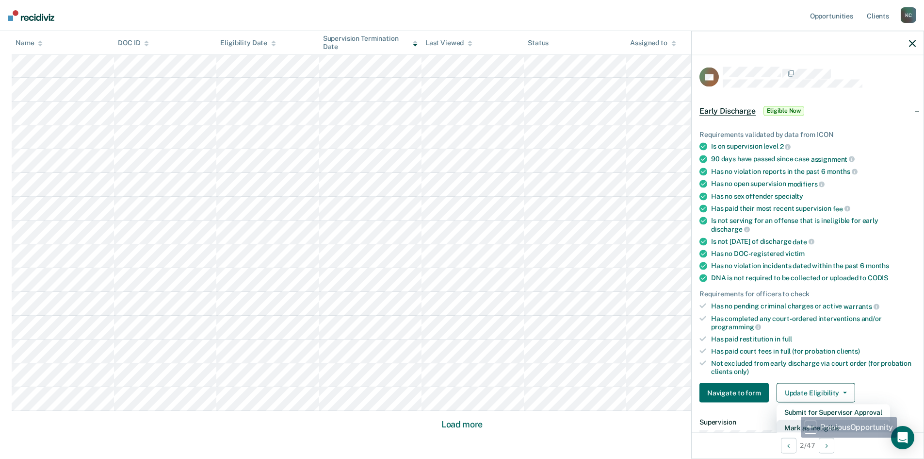
scroll to position [2, 0]
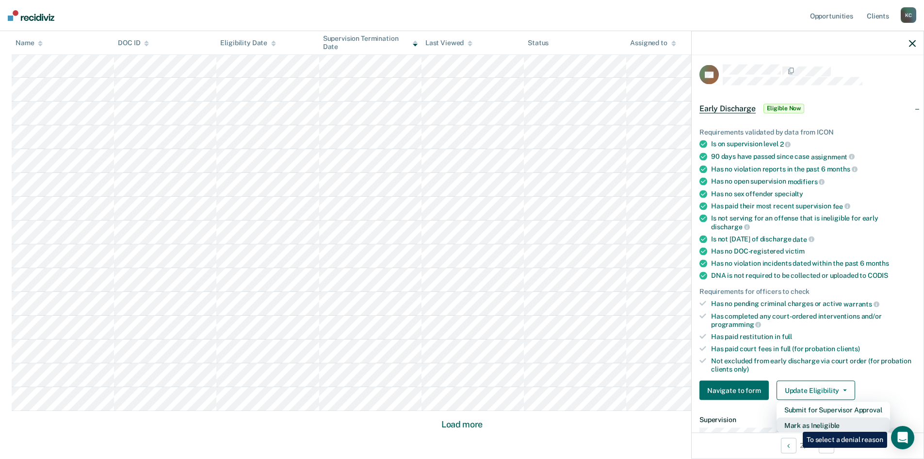
click at [796, 424] on button "Mark as Ineligible" at bounding box center [834, 425] width 114 height 16
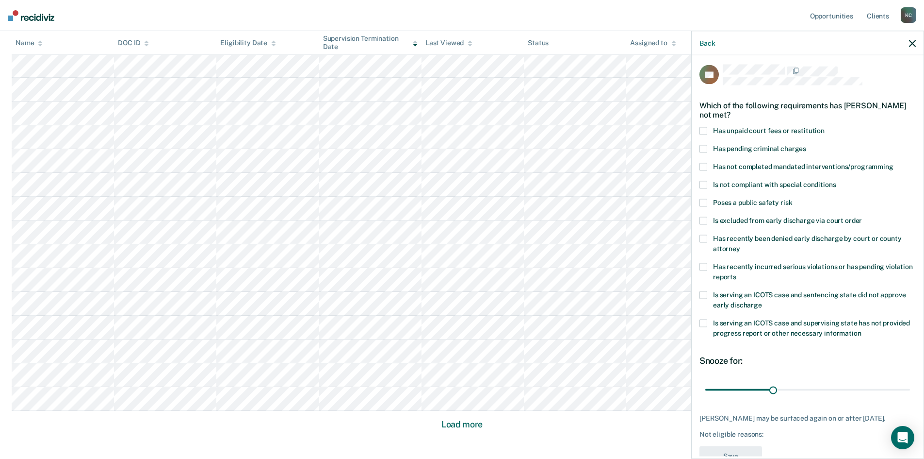
click at [707, 166] on span at bounding box center [704, 167] width 8 height 8
click at [894, 163] on input "Has not completed mandated interventions/programming" at bounding box center [894, 163] width 0 height 0
drag, startPoint x: 773, startPoint y: 385, endPoint x: 841, endPoint y: 384, distance: 67.9
type input "63"
click at [841, 384] on input "range" at bounding box center [807, 389] width 205 height 17
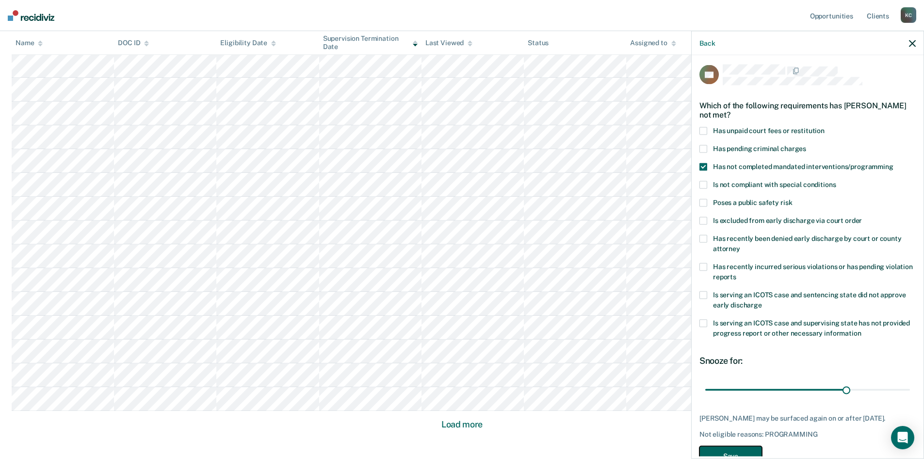
click at [737, 454] on button "Save" at bounding box center [731, 455] width 63 height 20
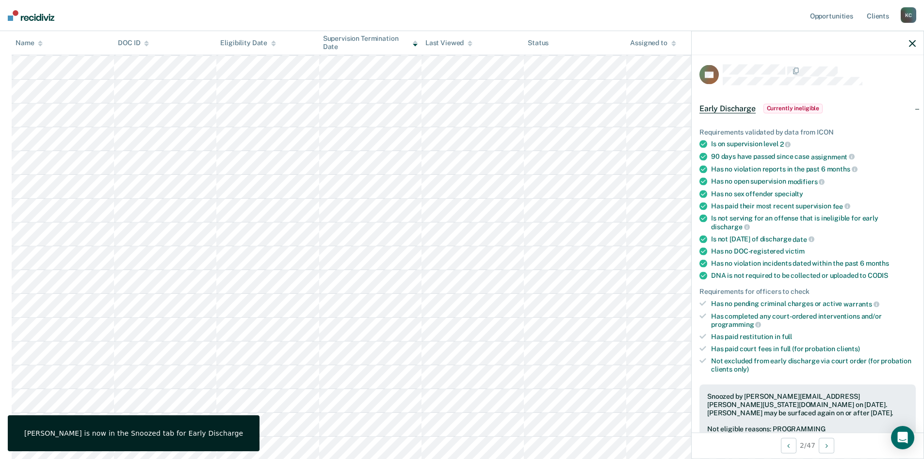
scroll to position [340, 0]
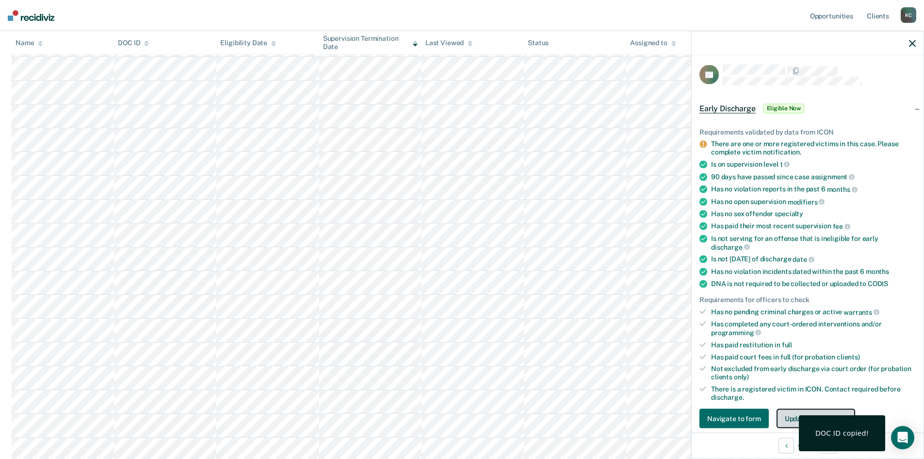
click at [783, 417] on button "Update Eligibility" at bounding box center [816, 418] width 79 height 19
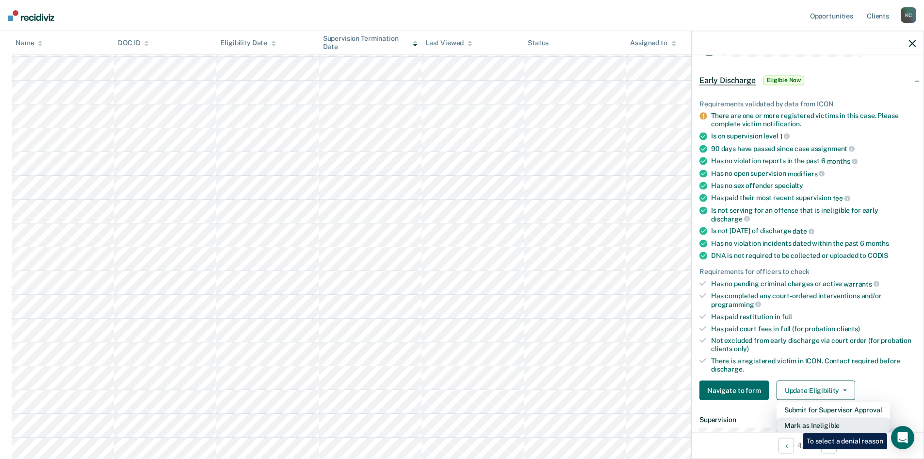
click at [796, 426] on button "Mark as Ineligible" at bounding box center [834, 425] width 114 height 16
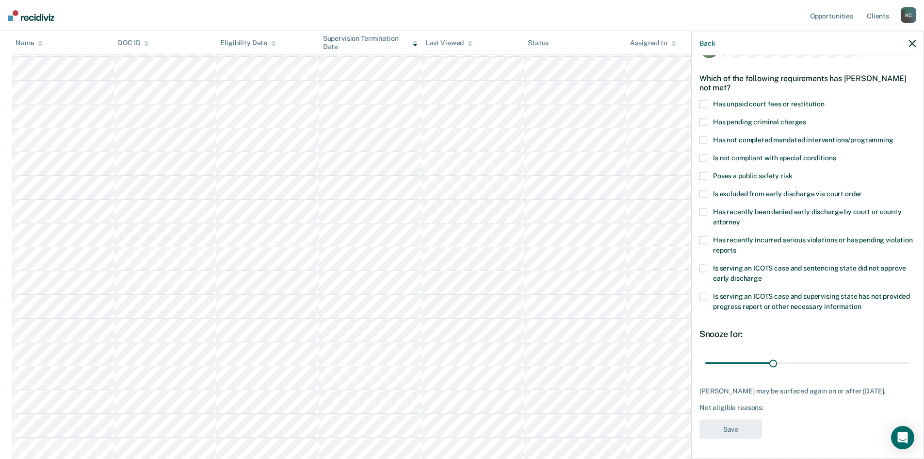
scroll to position [28, 0]
click at [705, 140] on span at bounding box center [704, 141] width 8 height 8
click at [894, 137] on input "Has not completed mandated interventions/programming" at bounding box center [894, 137] width 0 height 0
click at [705, 244] on span at bounding box center [704, 241] width 8 height 8
click at [737, 247] on input "Has recently incurred serious violations or has pending violation reports" at bounding box center [737, 247] width 0 height 0
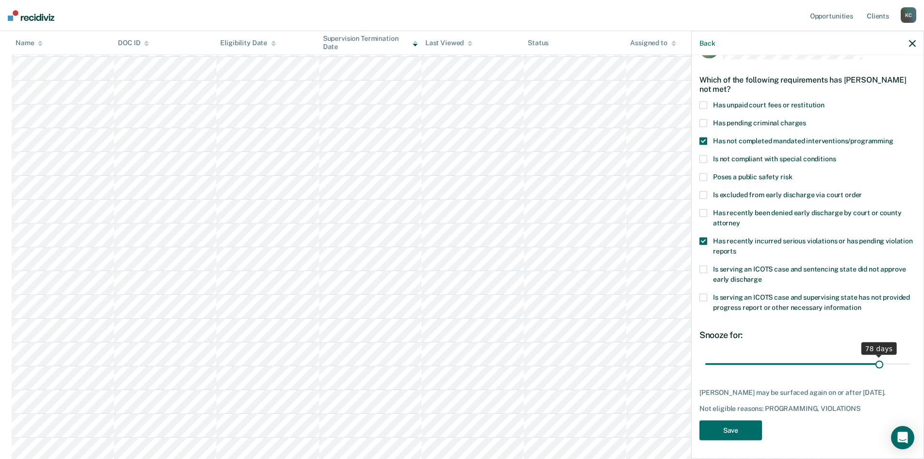
drag, startPoint x: 771, startPoint y: 361, endPoint x: 873, endPoint y: 360, distance: 102.9
type input "78"
click at [873, 360] on input "range" at bounding box center [807, 363] width 205 height 17
click at [739, 440] on button "Save" at bounding box center [731, 430] width 63 height 20
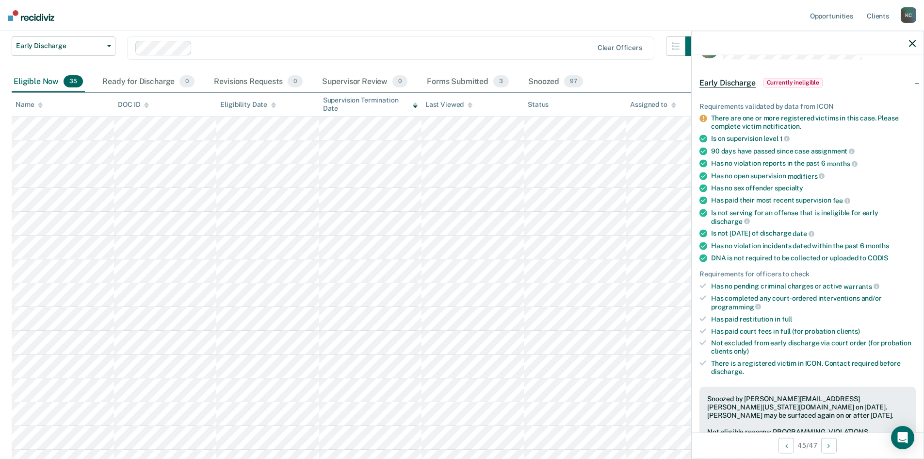
scroll to position [0, 0]
